Goal: Task Accomplishment & Management: Manage account settings

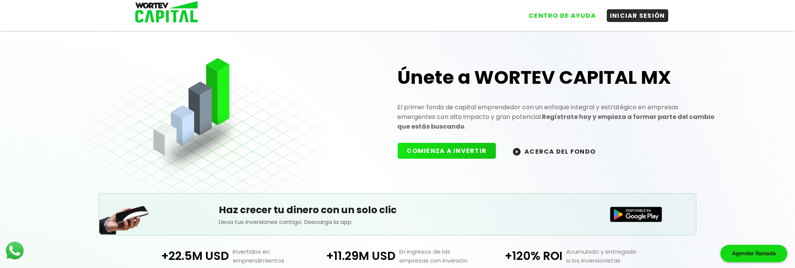
click at [617, 21] on button "INICIAR SESIÓN" at bounding box center [637, 15] width 61 height 13
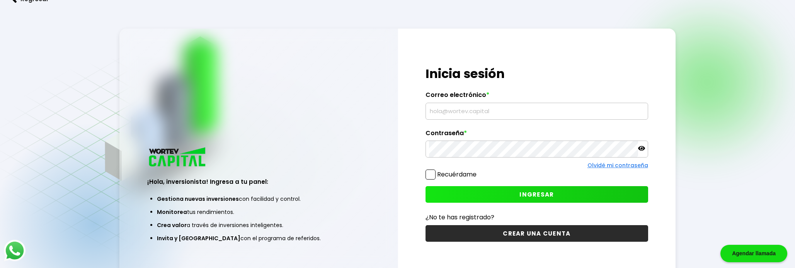
click at [429, 119] on input "text" at bounding box center [536, 111] width 215 height 16
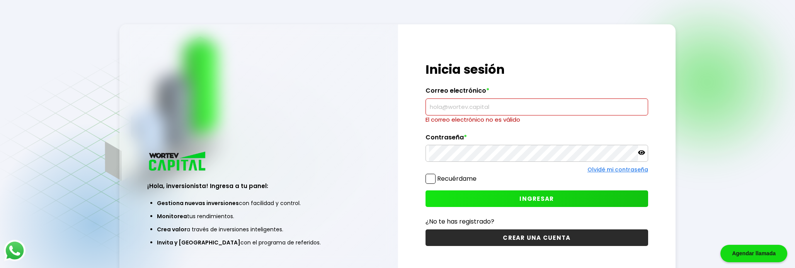
type input "[EMAIL_ADDRESS][DOMAIN_NAME]"
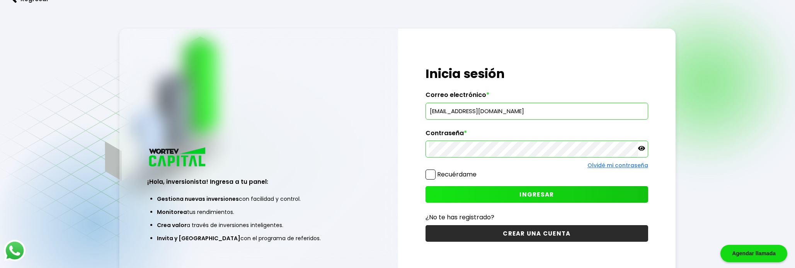
click at [526, 199] on span "INGRESAR" at bounding box center [536, 195] width 34 height 8
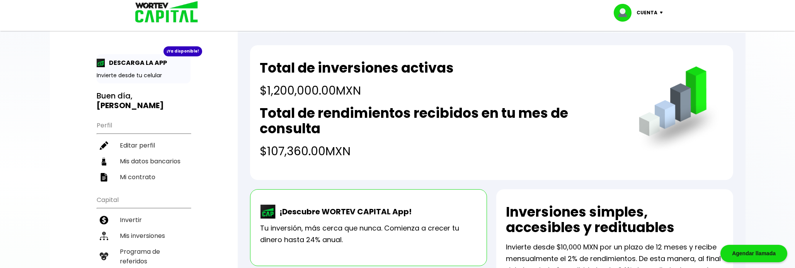
click at [646, 13] on p "Cuenta" at bounding box center [647, 13] width 21 height 12
click at [635, 56] on li "Cerrar sesión" at bounding box center [639, 52] width 62 height 16
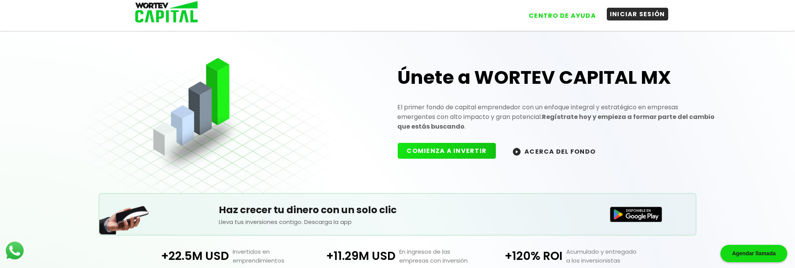
click at [613, 16] on button "INICIAR SESIÓN" at bounding box center [637, 14] width 61 height 13
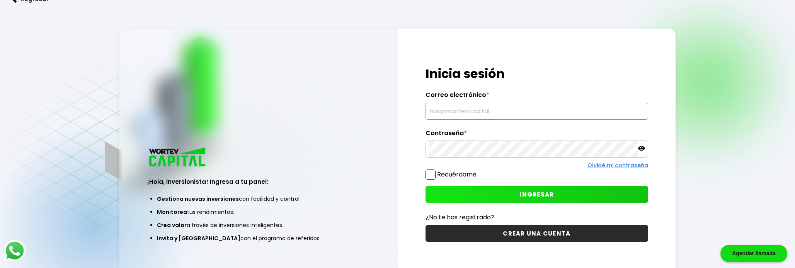
click at [448, 119] on input "text" at bounding box center [536, 111] width 215 height 16
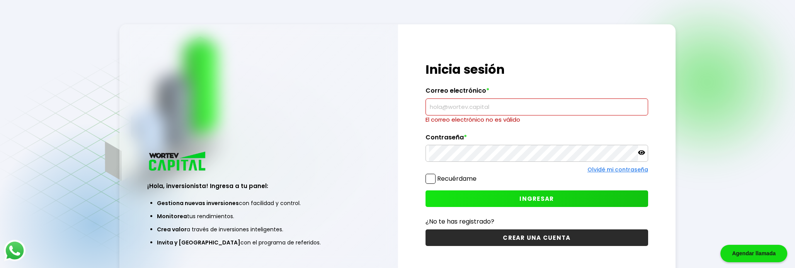
type input "[EMAIL_ADDRESS][DOMAIN_NAME]"
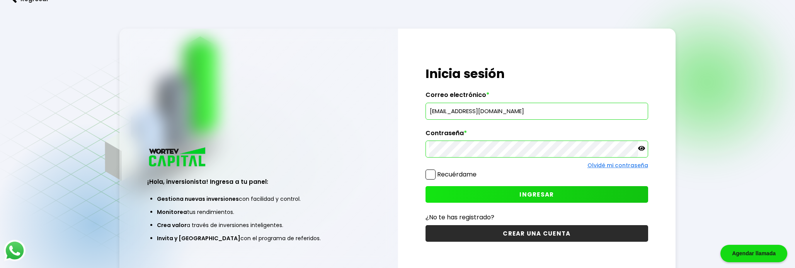
click at [525, 203] on button "INGRESAR" at bounding box center [536, 194] width 222 height 17
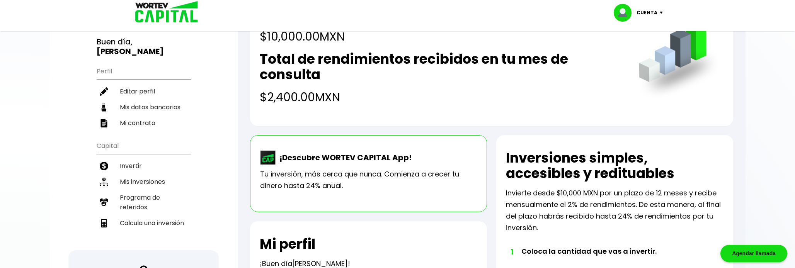
scroll to position [72, 0]
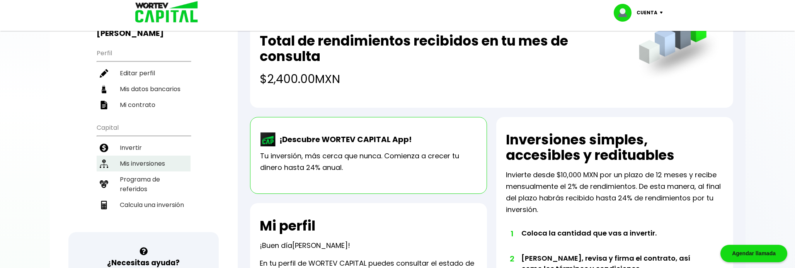
click at [127, 158] on li "Mis inversiones" at bounding box center [144, 164] width 94 height 16
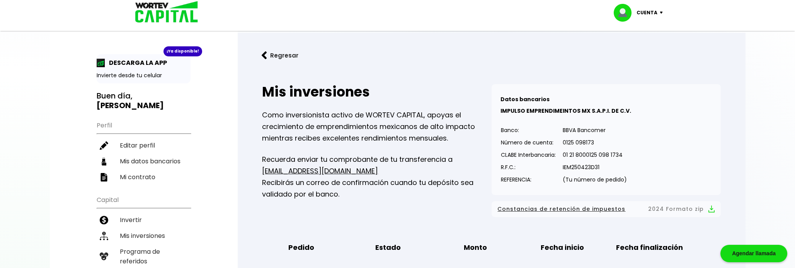
click at [643, 14] on p "Cuenta" at bounding box center [647, 13] width 21 height 12
click at [639, 55] on li "Cerrar sesión" at bounding box center [639, 52] width 62 height 16
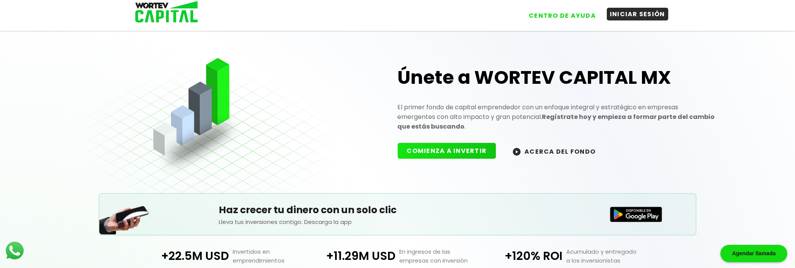
click at [612, 16] on button "INICIAR SESIÓN" at bounding box center [637, 14] width 61 height 13
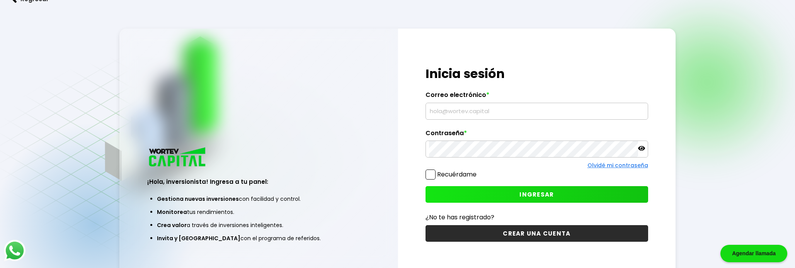
click at [450, 119] on input "text" at bounding box center [536, 111] width 215 height 16
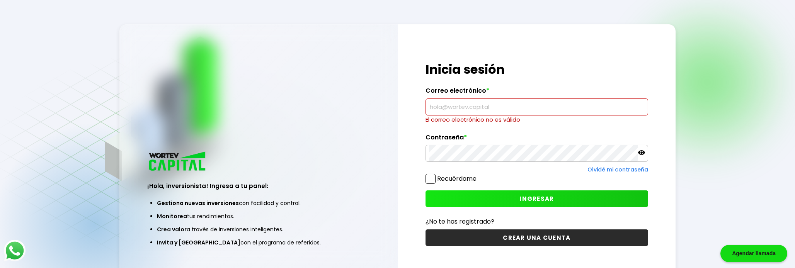
type input "[EMAIL_ADDRESS][DOMAIN_NAME]"
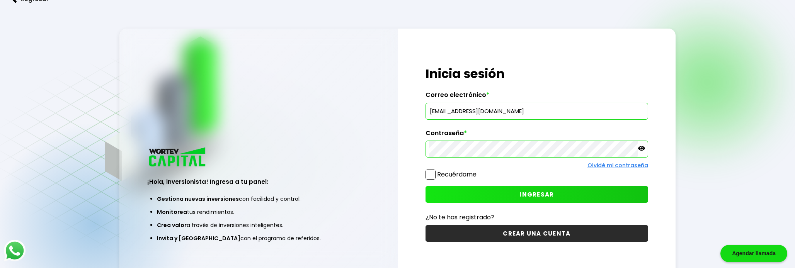
click at [640, 151] on icon at bounding box center [641, 148] width 7 height 5
click at [554, 203] on button "INGRESAR" at bounding box center [536, 194] width 222 height 17
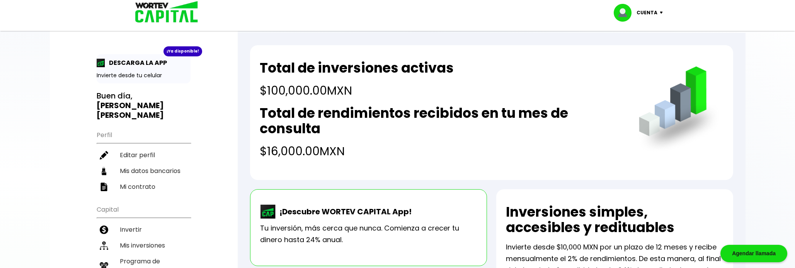
click at [642, 14] on p "Cuenta" at bounding box center [647, 13] width 21 height 12
click at [626, 54] on li "Cerrar sesión" at bounding box center [639, 52] width 62 height 16
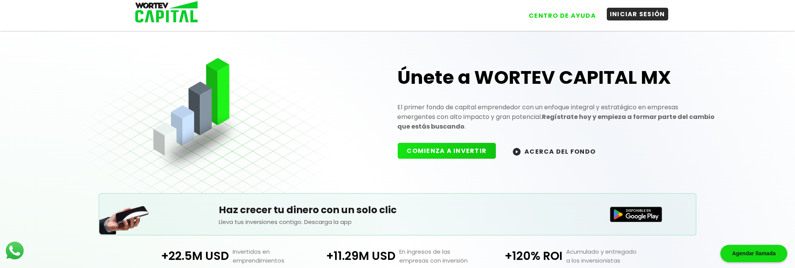
click at [624, 17] on button "INICIAR SESIÓN" at bounding box center [637, 14] width 61 height 13
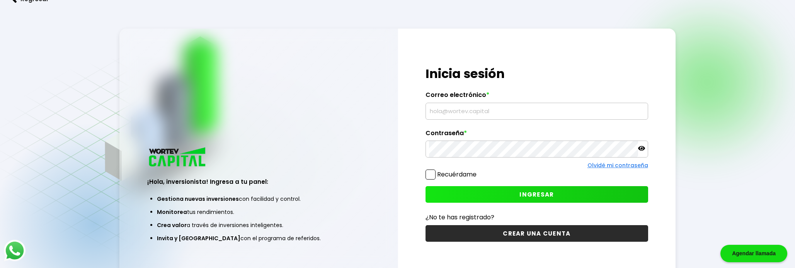
click at [457, 119] on input "text" at bounding box center [536, 111] width 215 height 16
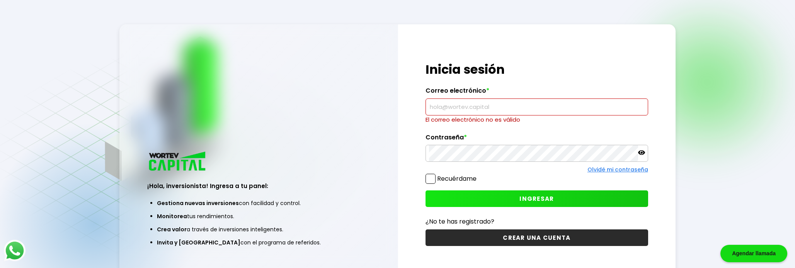
type input "[EMAIL_ADDRESS][DOMAIN_NAME]"
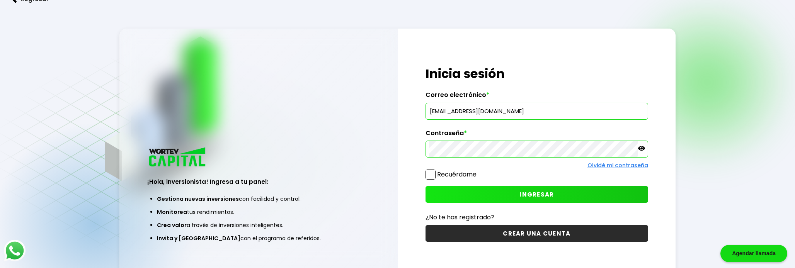
click at [641, 151] on icon at bounding box center [641, 148] width 7 height 5
click at [483, 203] on button "INGRESAR" at bounding box center [536, 194] width 222 height 17
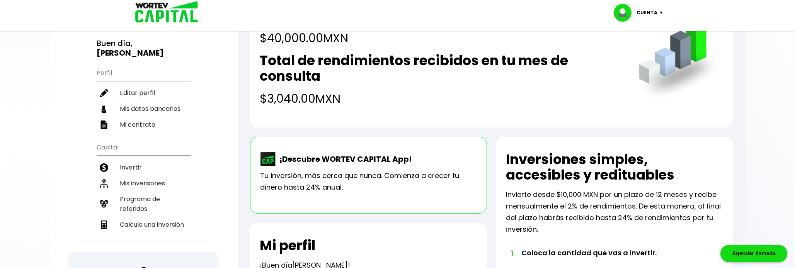
scroll to position [34, 0]
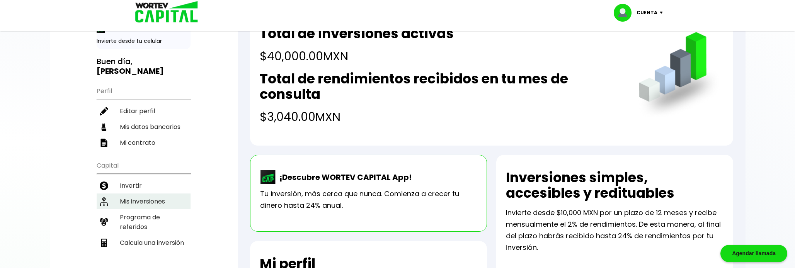
click at [135, 194] on li "Mis inversiones" at bounding box center [144, 202] width 94 height 16
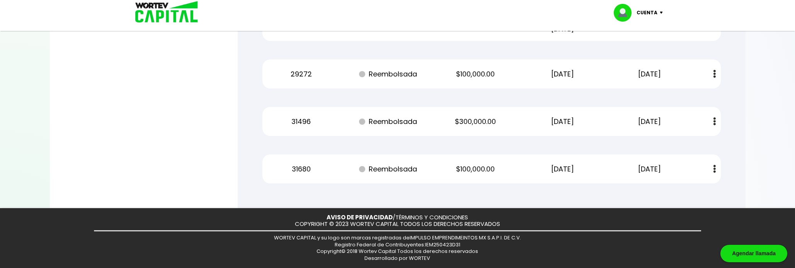
scroll to position [607, 0]
click at [648, 13] on p "Cuenta" at bounding box center [647, 13] width 21 height 12
click at [631, 56] on li "Cerrar sesión" at bounding box center [639, 52] width 62 height 16
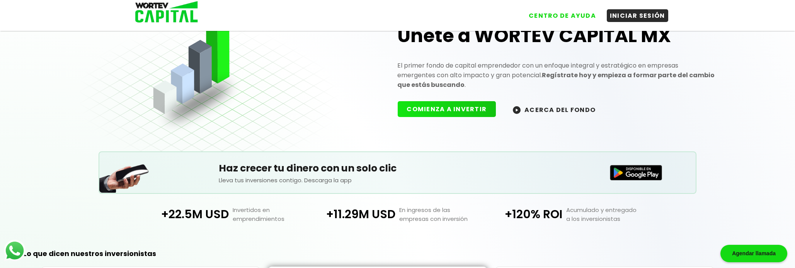
scroll to position [228, 0]
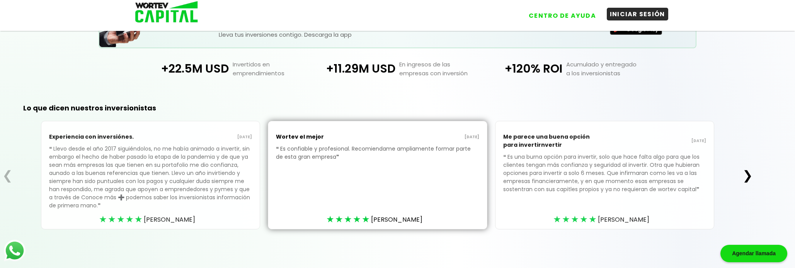
click at [611, 19] on button "INICIAR SESIÓN" at bounding box center [637, 14] width 61 height 13
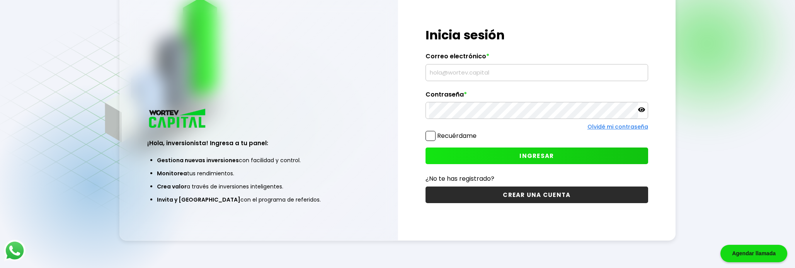
scroll to position [80, 0]
click at [442, 65] on input "text" at bounding box center [536, 73] width 215 height 16
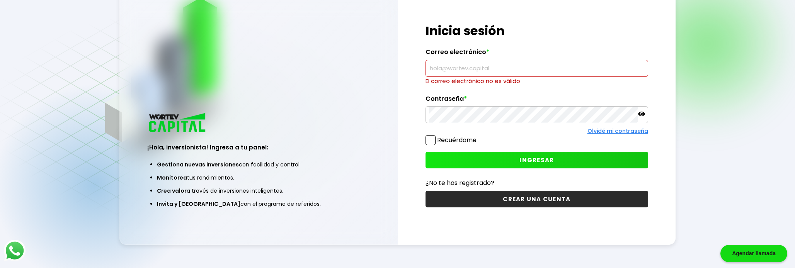
type input "[EMAIL_ADDRESS][DOMAIN_NAME]"
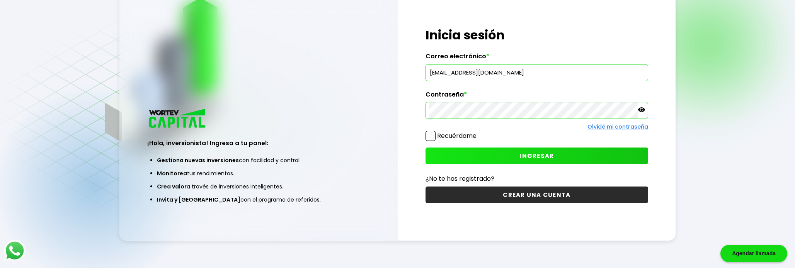
click at [514, 148] on button "INGRESAR" at bounding box center [536, 156] width 222 height 17
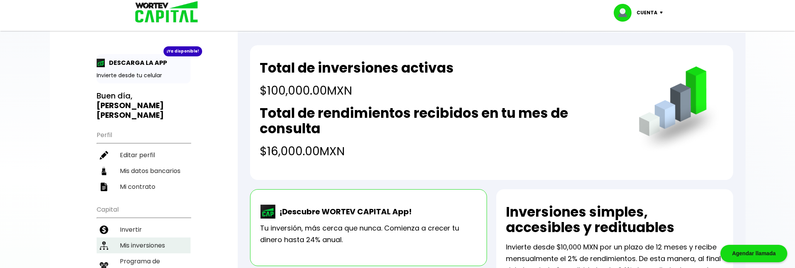
click at [121, 238] on li "Mis inversiones" at bounding box center [144, 246] width 94 height 16
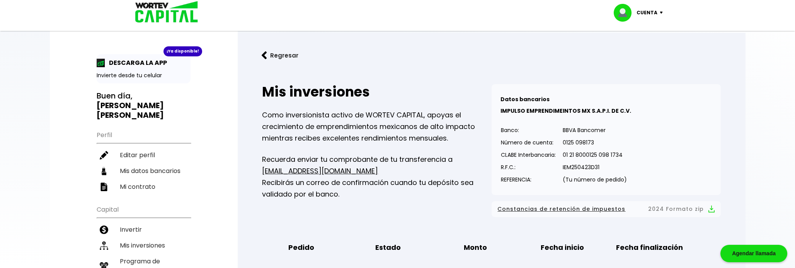
click at [654, 14] on p "Cuenta" at bounding box center [647, 13] width 21 height 12
click at [645, 49] on li "Cerrar sesión" at bounding box center [639, 52] width 62 height 16
